Goal: Contribute content

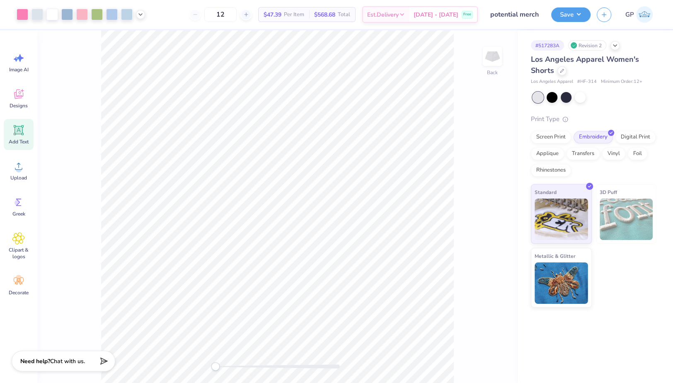
click at [22, 133] on icon at bounding box center [19, 130] width 10 height 10
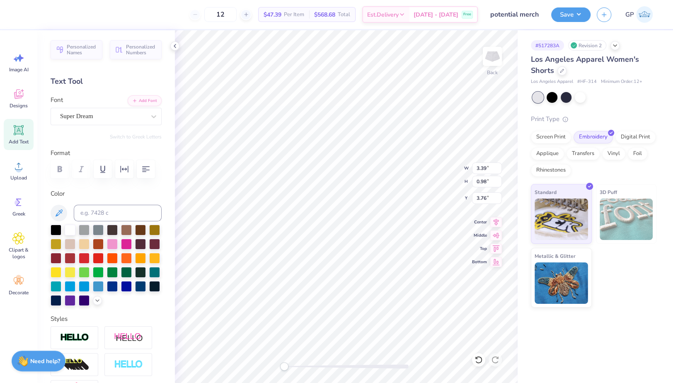
scroll to position [8, 1]
type textarea "Halev"
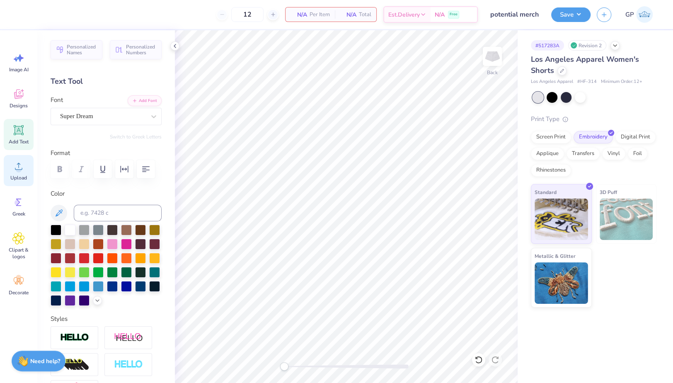
click at [24, 177] on span "Upload" at bounding box center [18, 177] width 17 height 7
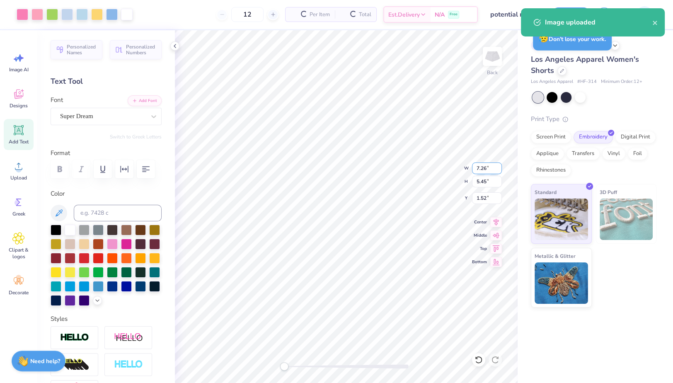
click at [487, 172] on input "7.26" at bounding box center [487, 168] width 30 height 12
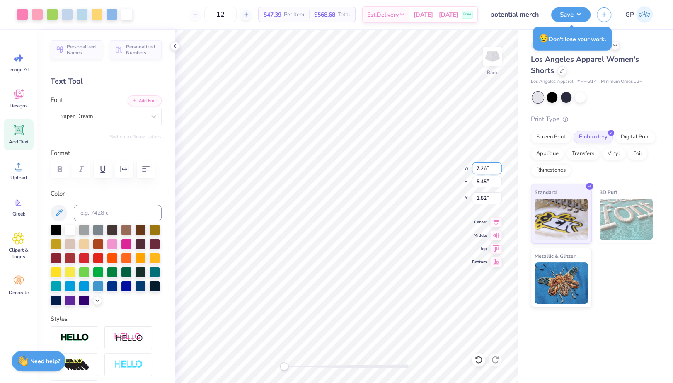
click at [487, 172] on input "7.26" at bounding box center [487, 168] width 30 height 12
type input "4.00"
type input "3.01"
click at [485, 197] on input "2.75" at bounding box center [487, 198] width 30 height 12
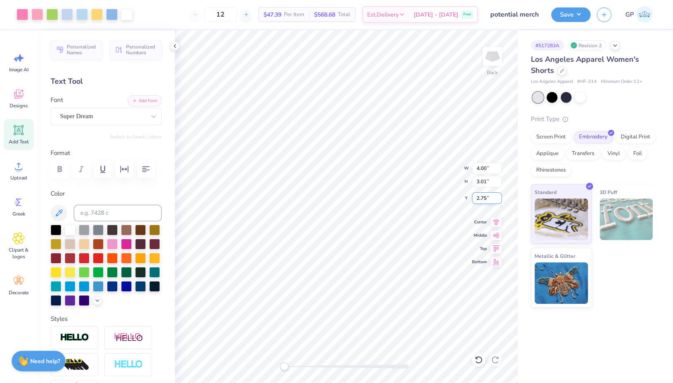
click at [485, 197] on input "2.75" at bounding box center [487, 198] width 30 height 12
type input "3.67"
click at [497, 55] on img at bounding box center [492, 56] width 33 height 33
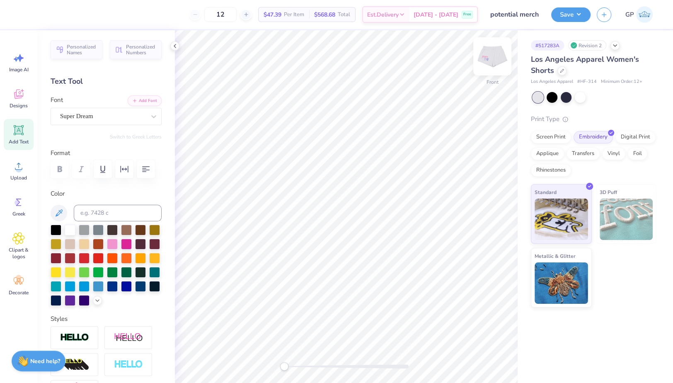
click at [494, 56] on img at bounding box center [492, 56] width 33 height 33
click at [20, 172] on icon at bounding box center [18, 166] width 12 height 12
type input "3.14"
type input "3.39"
type input "4.59"
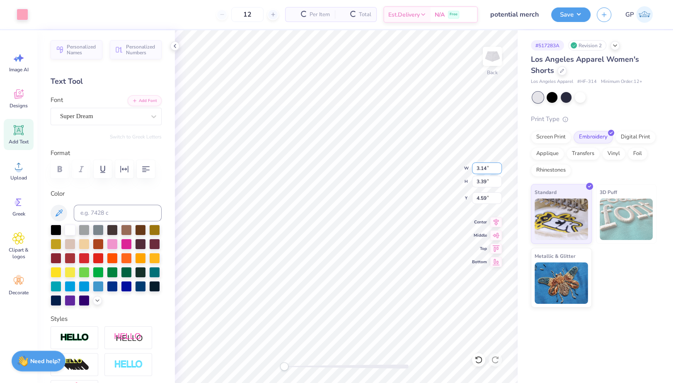
click at [482, 170] on input "3.14" at bounding box center [487, 168] width 30 height 12
type input "2.50"
type input "2.70"
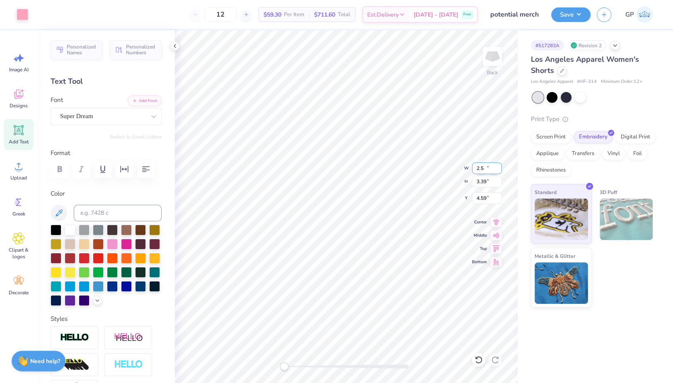
type input "3.03"
click at [481, 170] on input "2.50" at bounding box center [487, 168] width 30 height 12
type input "2.00"
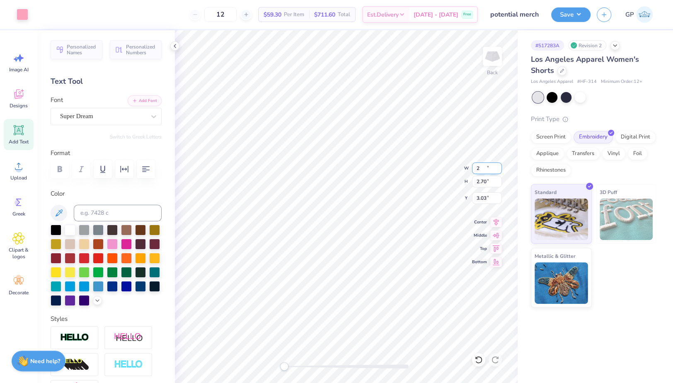
type input "2.16"
type input "3.30"
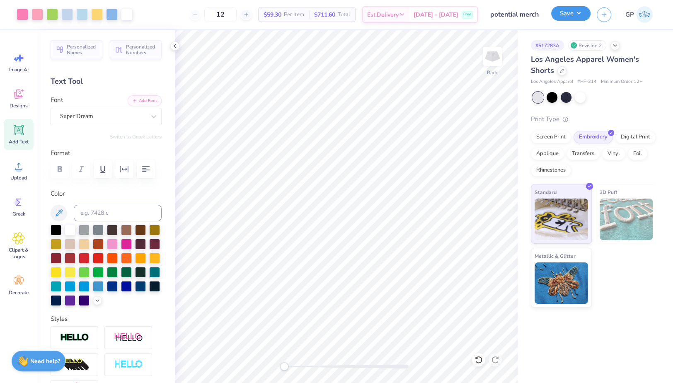
click at [562, 12] on button "Save" at bounding box center [570, 13] width 39 height 15
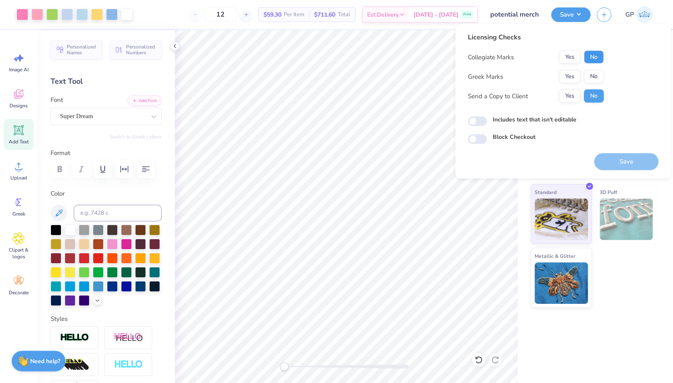
click at [598, 56] on button "No" at bounding box center [594, 57] width 20 height 13
click at [596, 69] on div "Collegiate Marks Yes No Greek Marks Yes No Send a Copy to Client Yes No" at bounding box center [536, 77] width 136 height 52
click at [595, 75] on button "No" at bounding box center [594, 76] width 20 height 13
click at [477, 118] on input "Includes text that isn't editable" at bounding box center [477, 121] width 19 height 10
checkbox input "true"
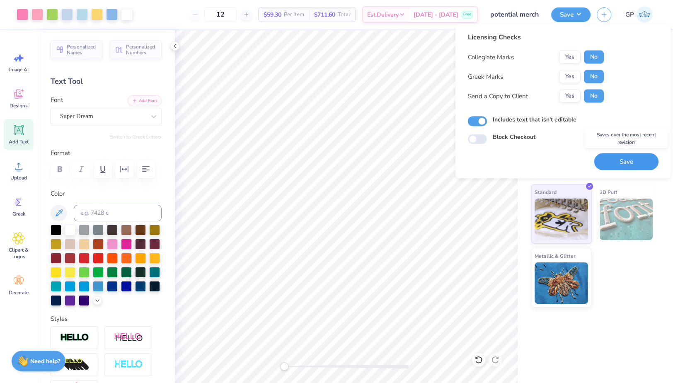
click at [628, 157] on button "Save" at bounding box center [626, 161] width 64 height 17
